Goal: Task Accomplishment & Management: Use online tool/utility

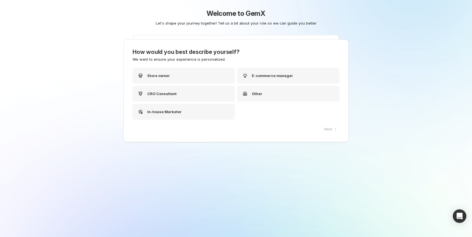
click at [180, 43] on div "Welcome to GemX Let's shape your journey together! Tell us a bit about your rol…" at bounding box center [236, 31] width 282 height 62
click at [161, 92] on p "CRO Consultant" at bounding box center [163, 94] width 29 height 6
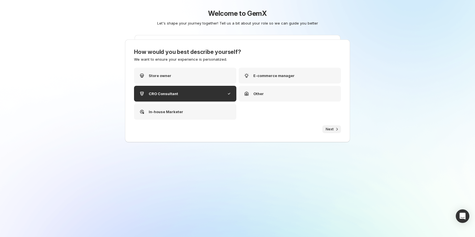
click at [327, 128] on span "Next" at bounding box center [329, 129] width 8 height 5
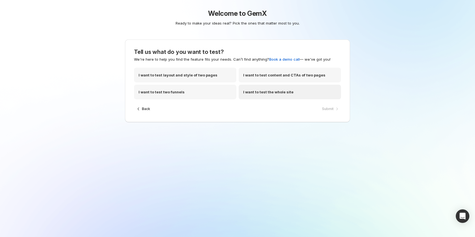
click at [274, 93] on p "I want to test the whole site" at bounding box center [268, 92] width 50 height 6
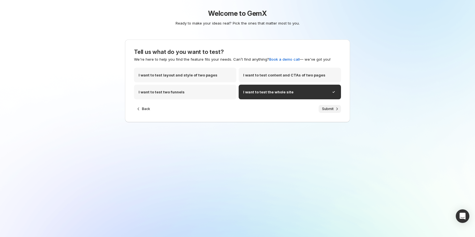
click at [330, 108] on span "Submit" at bounding box center [328, 109] width 12 height 5
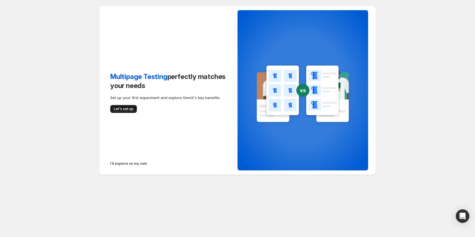
click at [129, 108] on span "Let's set up" at bounding box center [124, 109] width 20 height 5
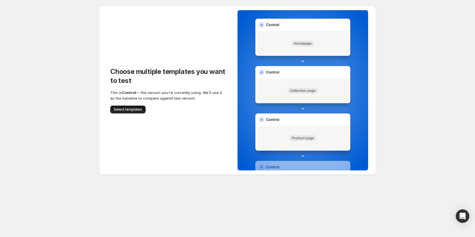
click at [135, 110] on span "Select templates" at bounding box center [128, 109] width 29 height 5
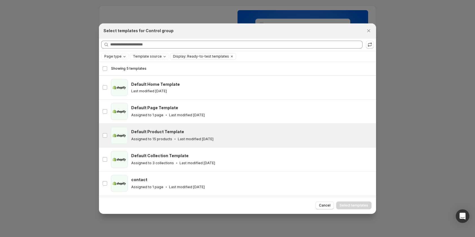
click at [214, 129] on div "Default Product Template" at bounding box center [251, 132] width 240 height 6
click at [354, 202] on button "Select templates" at bounding box center [353, 206] width 35 height 8
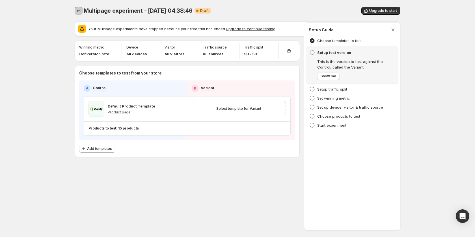
click at [81, 10] on icon "Experiments" at bounding box center [79, 11] width 6 height 6
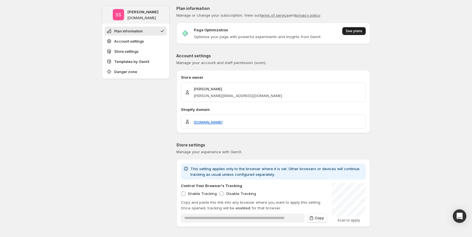
click at [363, 29] on button "See plans" at bounding box center [353, 31] width 23 height 8
